Goal: Information Seeking & Learning: Learn about a topic

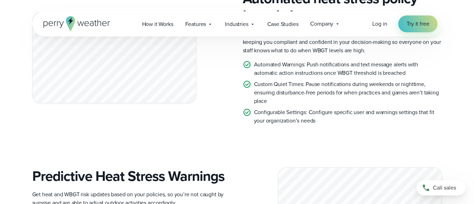
scroll to position [771, 0]
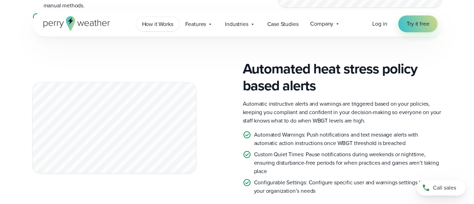
click at [158, 22] on span "How it Works" at bounding box center [157, 24] width 31 height 8
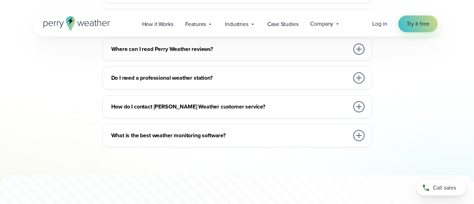
scroll to position [1753, 0]
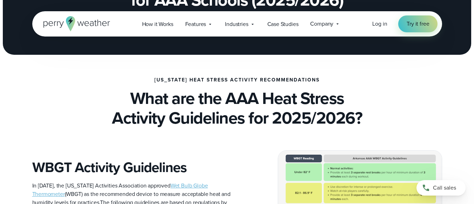
scroll to position [210, 0]
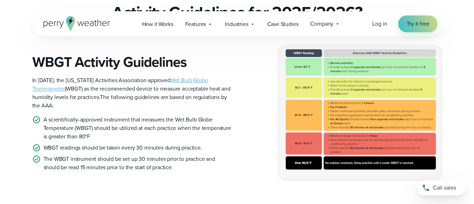
click at [350, 103] on img at bounding box center [359, 112] width 163 height 134
